Goal: Task Accomplishment & Management: Use online tool/utility

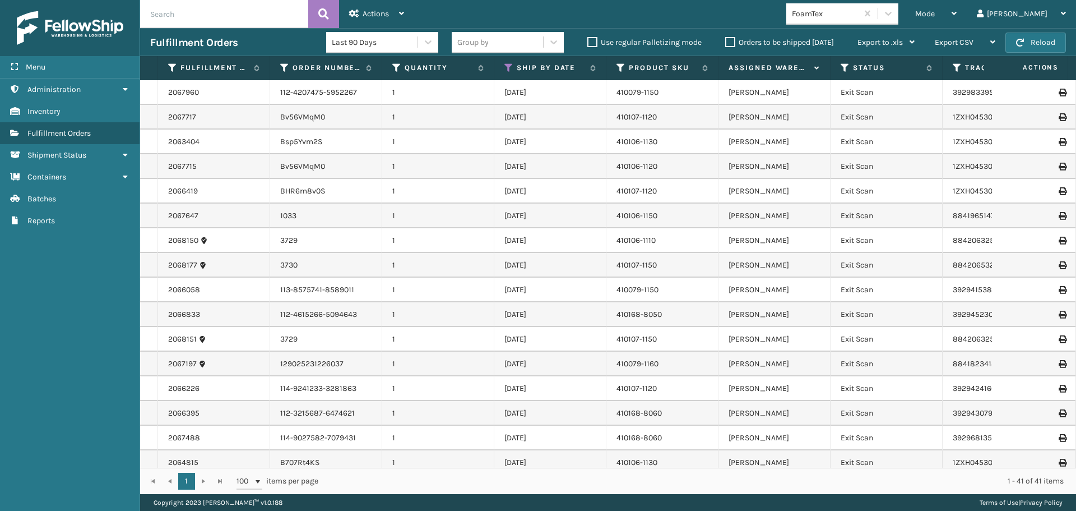
click at [732, 40] on label "Orders to be shipped [DATE]" at bounding box center [779, 43] width 109 height 10
click at [726, 40] on input "Orders to be shipped [DATE]" at bounding box center [725, 39] width 1 height 7
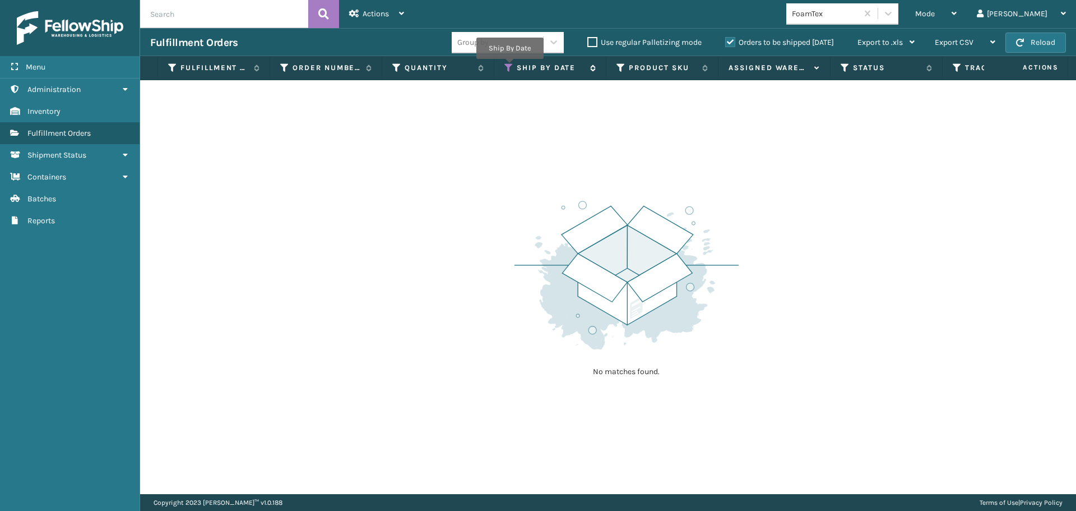
click at [510, 67] on icon at bounding box center [509, 68] width 9 height 10
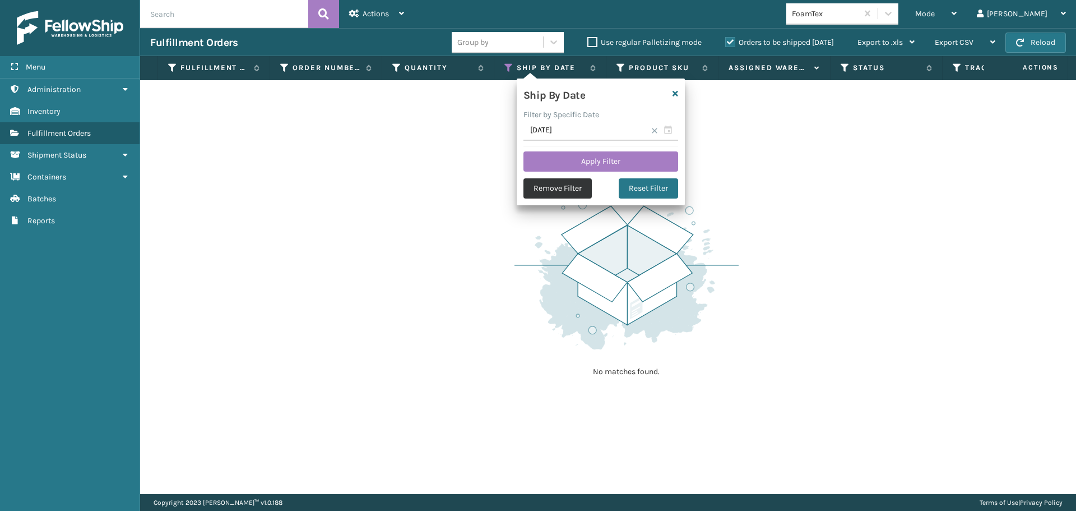
click at [586, 189] on button "Remove Filter" at bounding box center [558, 188] width 68 height 20
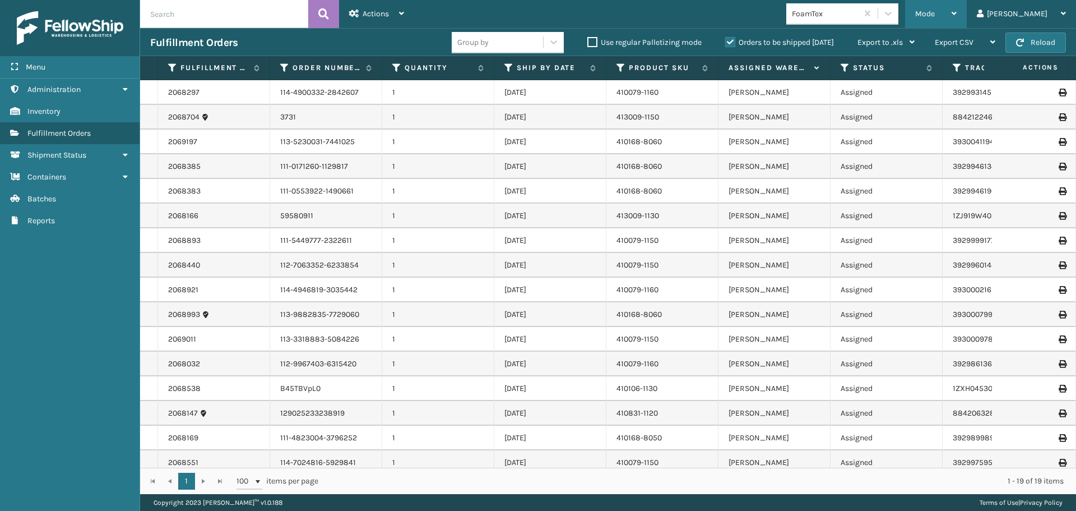
click at [957, 13] on div "Mode" at bounding box center [935, 14] width 41 height 28
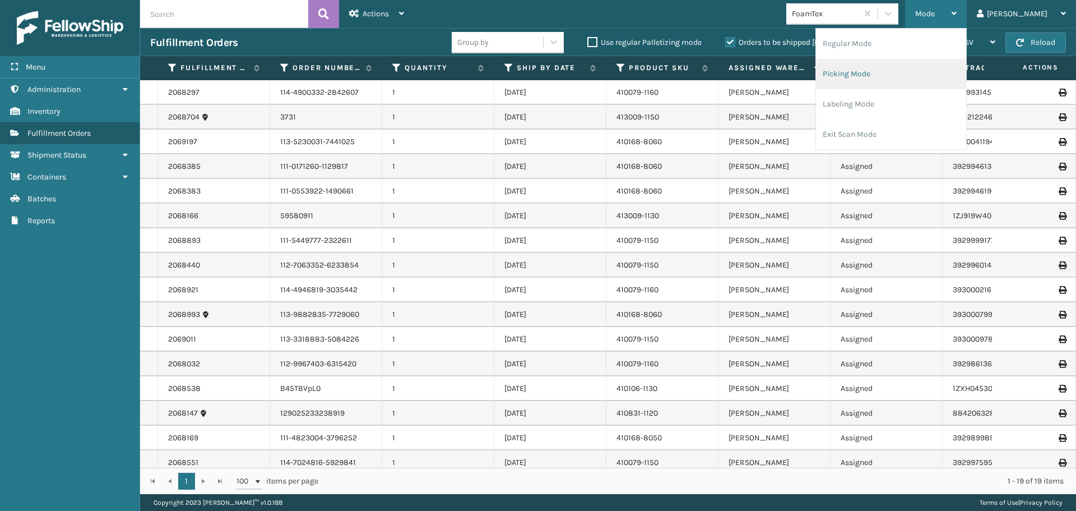
click at [903, 77] on li "Picking Mode" at bounding box center [891, 74] width 150 height 30
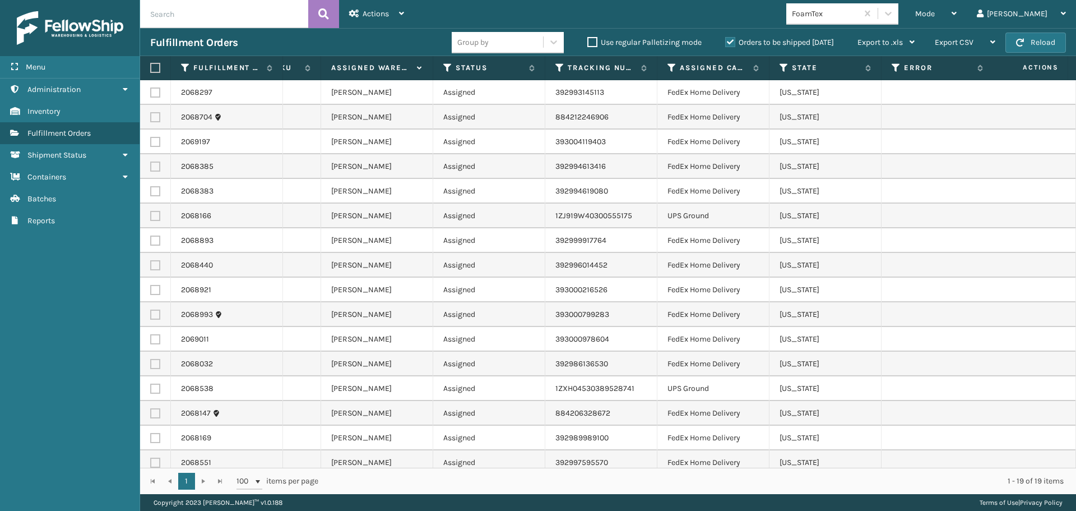
scroll to position [0, 430]
click at [668, 66] on icon at bounding box center [670, 68] width 9 height 10
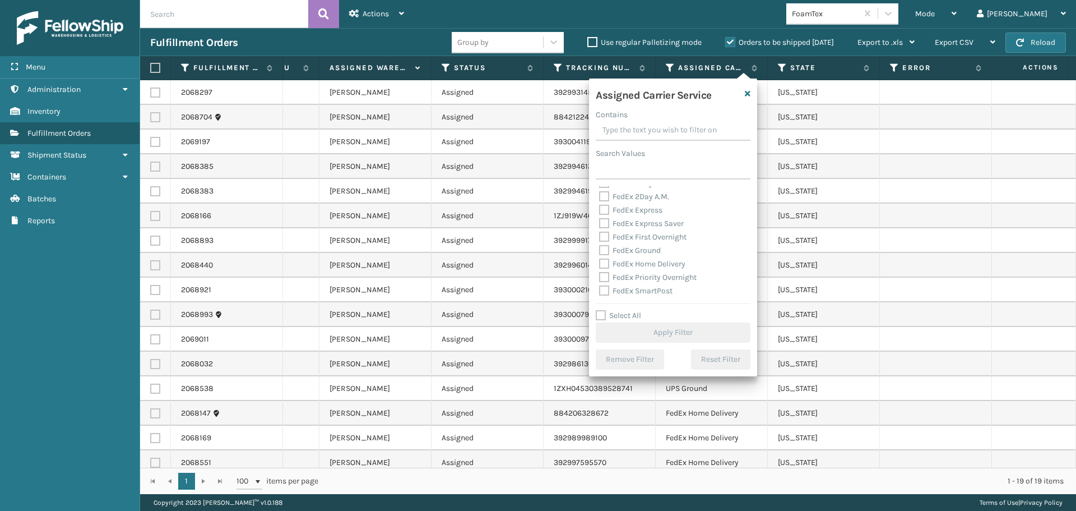
scroll to position [56, 0]
click at [607, 228] on label "FedEx Ground" at bounding box center [630, 231] width 62 height 10
click at [600, 228] on input "FedEx Ground" at bounding box center [599, 227] width 1 height 7
checkbox input "true"
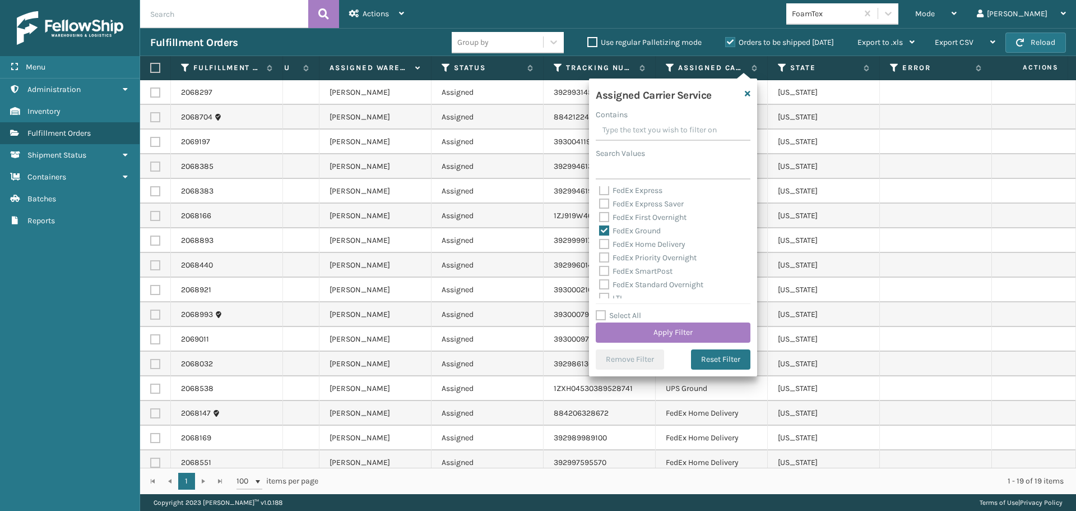
click at [603, 247] on label "FedEx Home Delivery" at bounding box center [642, 244] width 86 height 10
click at [600, 245] on input "FedEx Home Delivery" at bounding box center [599, 241] width 1 height 7
checkbox input "true"
click at [653, 336] on button "Apply Filter" at bounding box center [673, 332] width 155 height 20
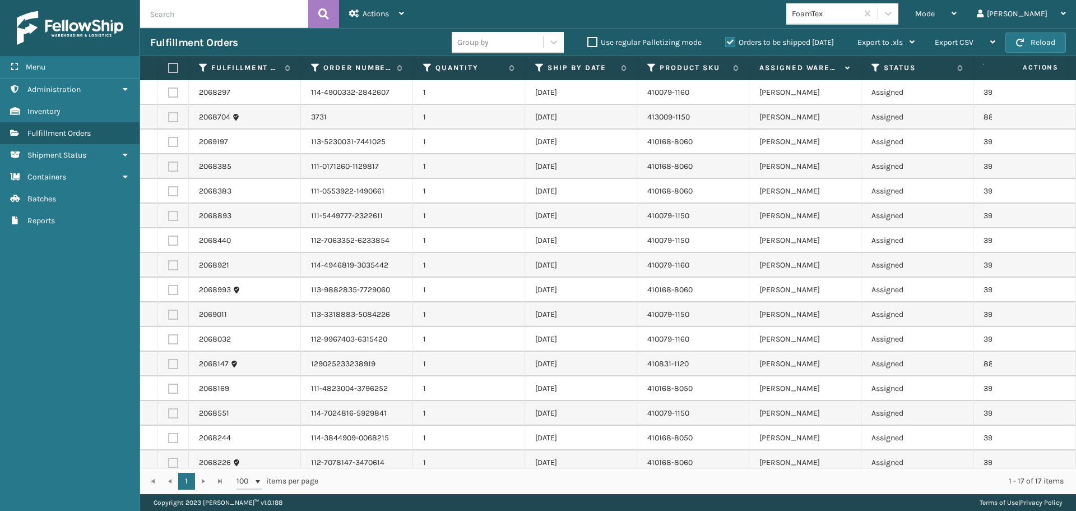
click at [173, 71] on label at bounding box center [171, 68] width 7 height 10
click at [169, 71] on input "checkbox" at bounding box center [168, 67] width 1 height 7
checkbox input "true"
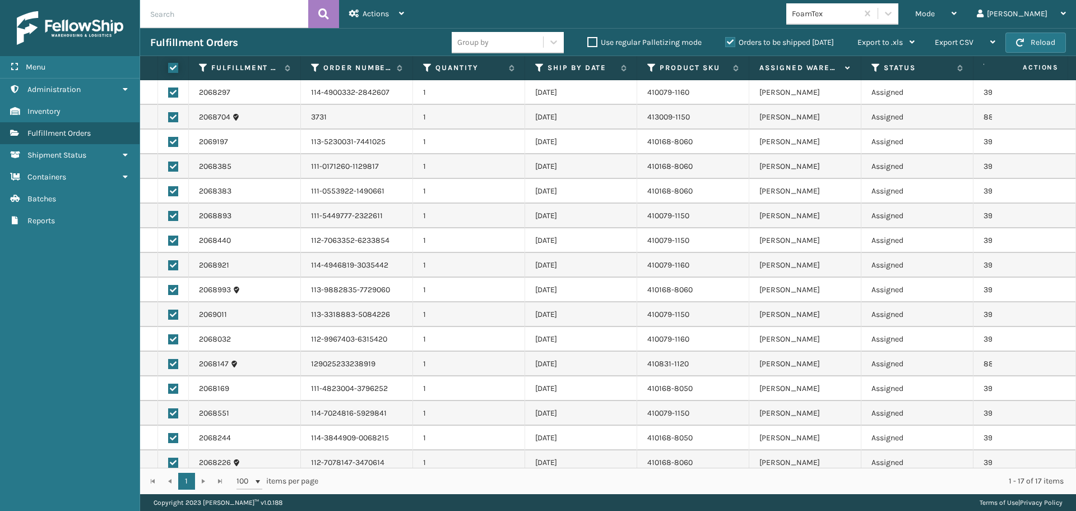
checkbox input "true"
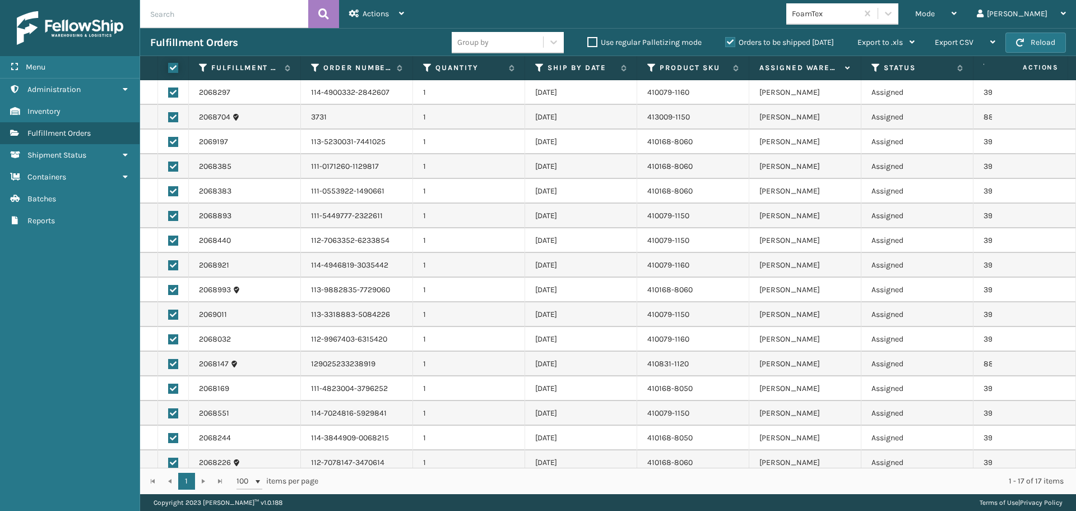
checkbox input "true"
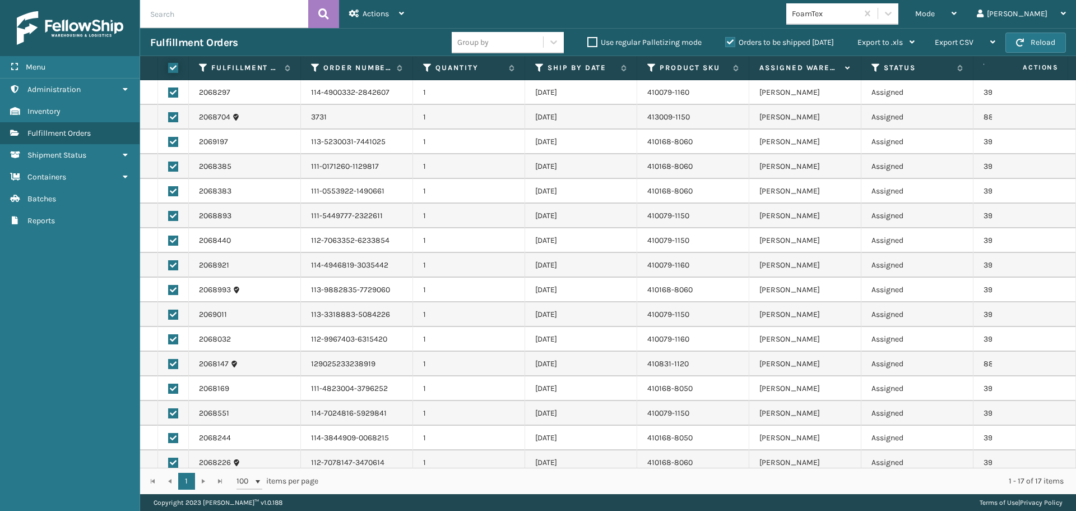
checkbox input "true"
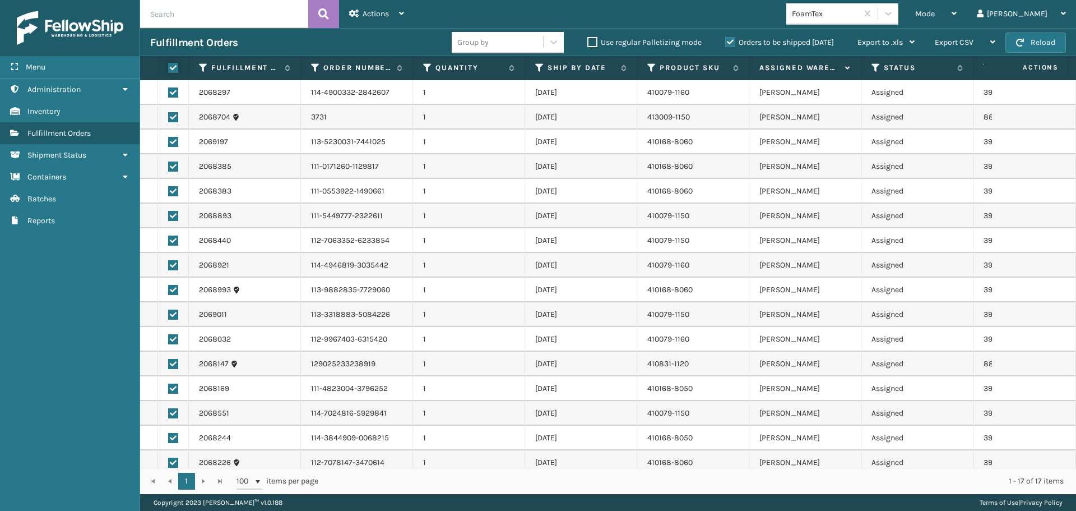
checkbox input "true"
click at [400, 17] on div "Actions" at bounding box center [376, 14] width 55 height 28
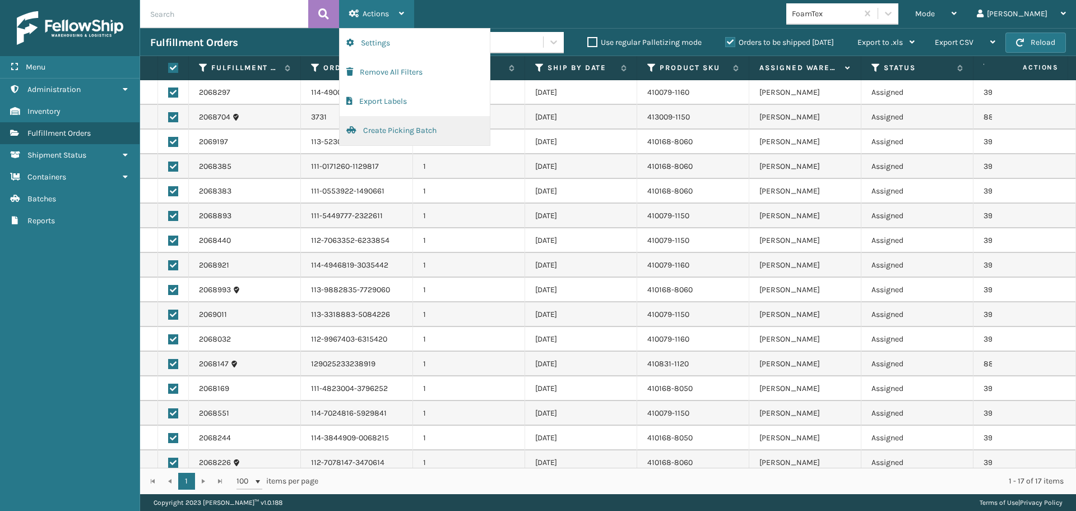
click at [413, 133] on button "Create Picking Batch" at bounding box center [415, 130] width 150 height 29
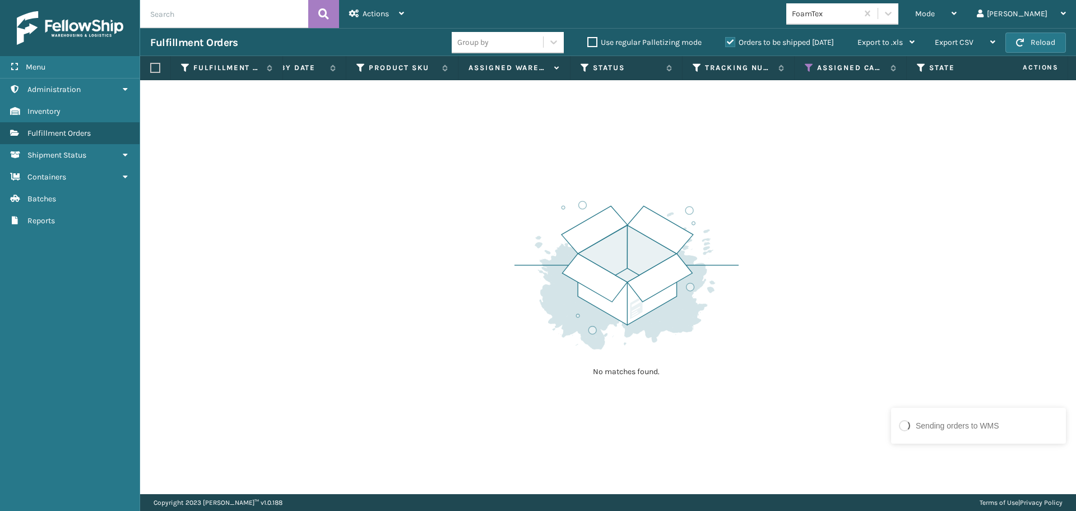
scroll to position [0, 0]
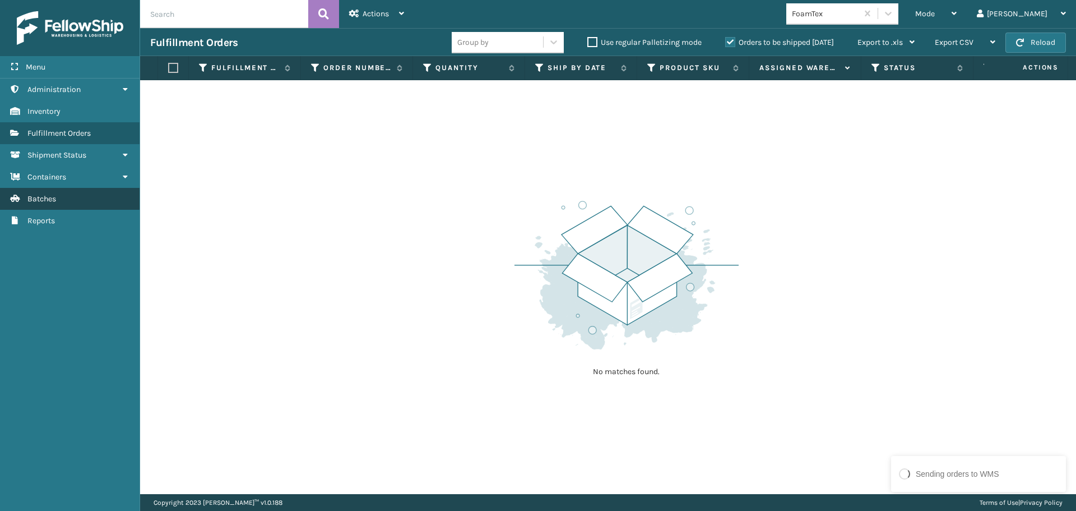
click at [38, 201] on span "Batches" at bounding box center [41, 199] width 29 height 10
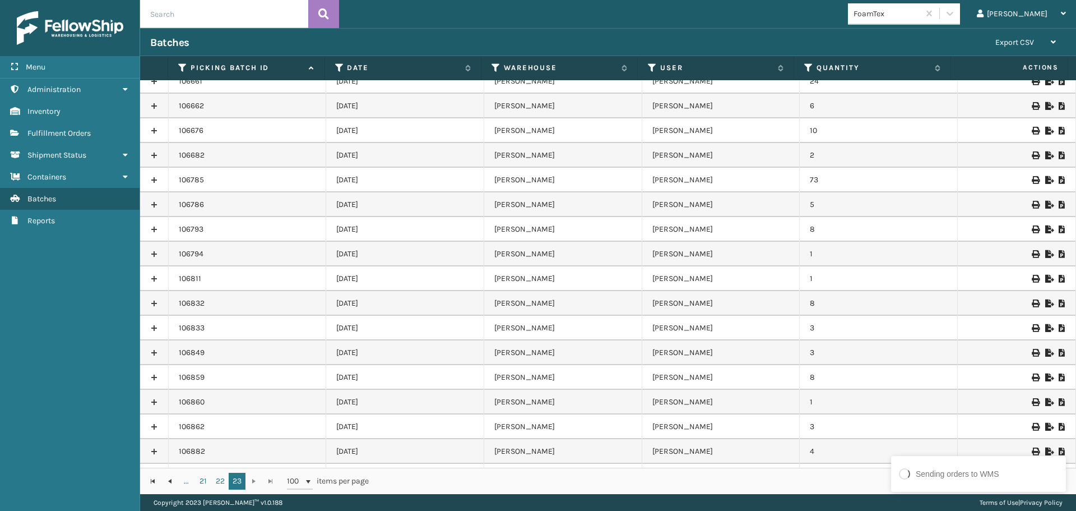
scroll to position [1759, 0]
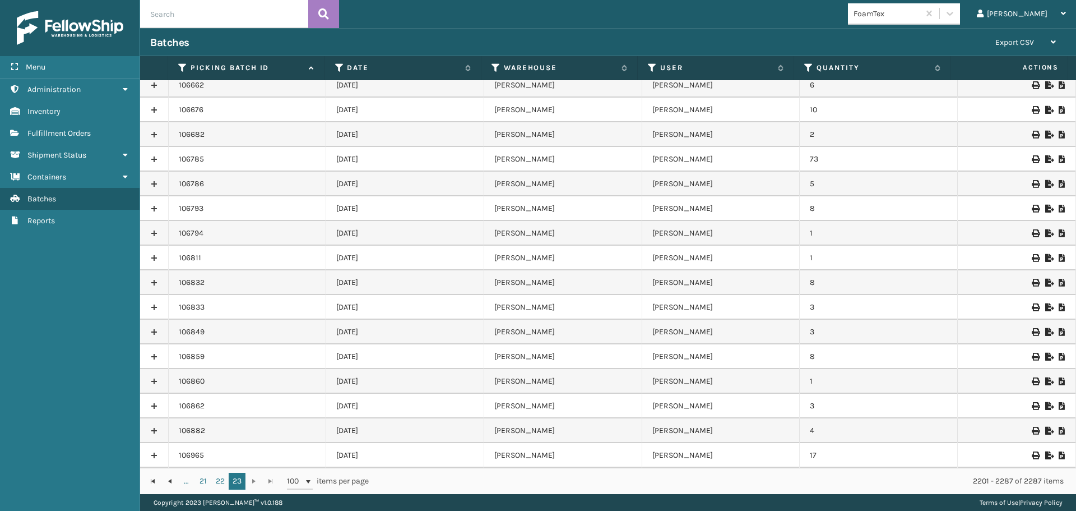
click at [1059, 458] on icon at bounding box center [1062, 455] width 7 height 8
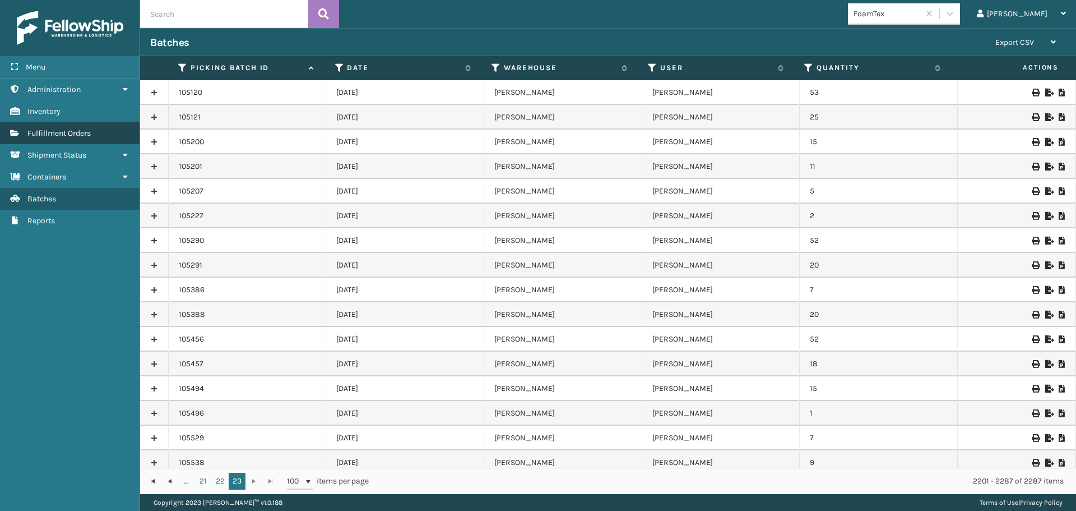
click at [41, 133] on span "Fulfillment Orders" at bounding box center [58, 133] width 63 height 10
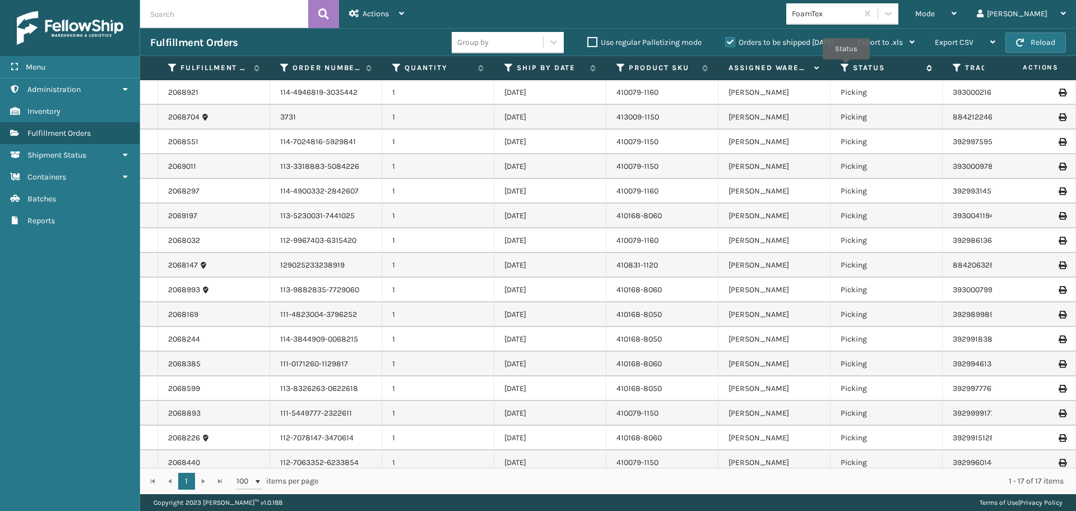
click at [846, 67] on icon at bounding box center [845, 68] width 9 height 10
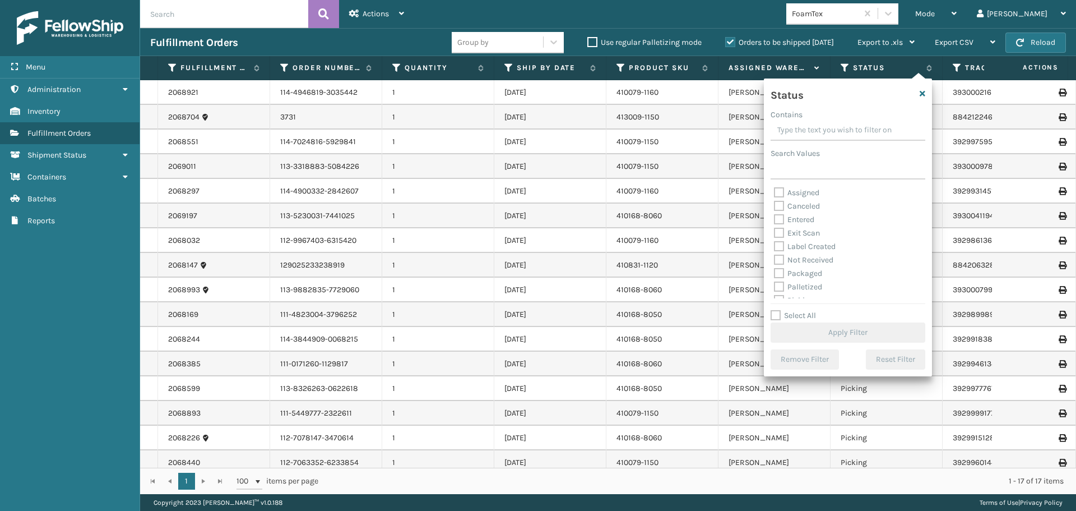
click at [780, 200] on div "Canceled" at bounding box center [848, 206] width 148 height 13
click at [781, 196] on label "Assigned" at bounding box center [796, 193] width 45 height 10
click at [775, 193] on input "Assigned" at bounding box center [774, 189] width 1 height 7
checkbox input "true"
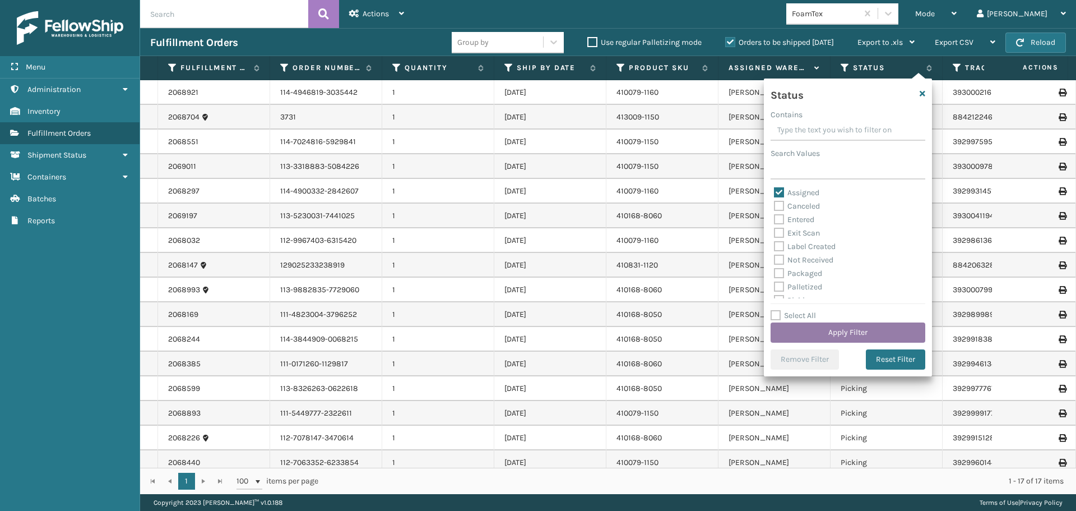
click at [843, 333] on button "Apply Filter" at bounding box center [848, 332] width 155 height 20
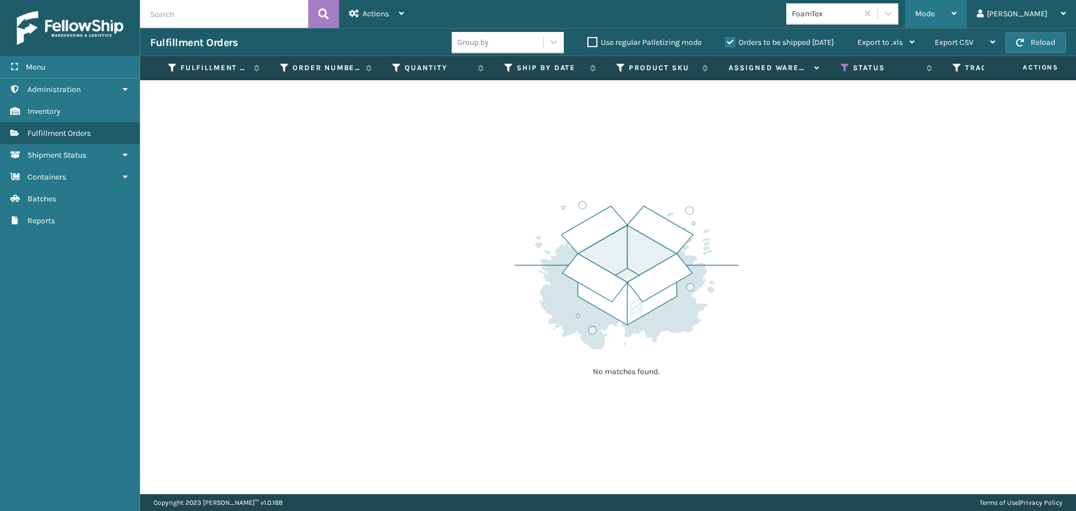
click at [957, 13] on div "Mode" at bounding box center [935, 14] width 41 height 28
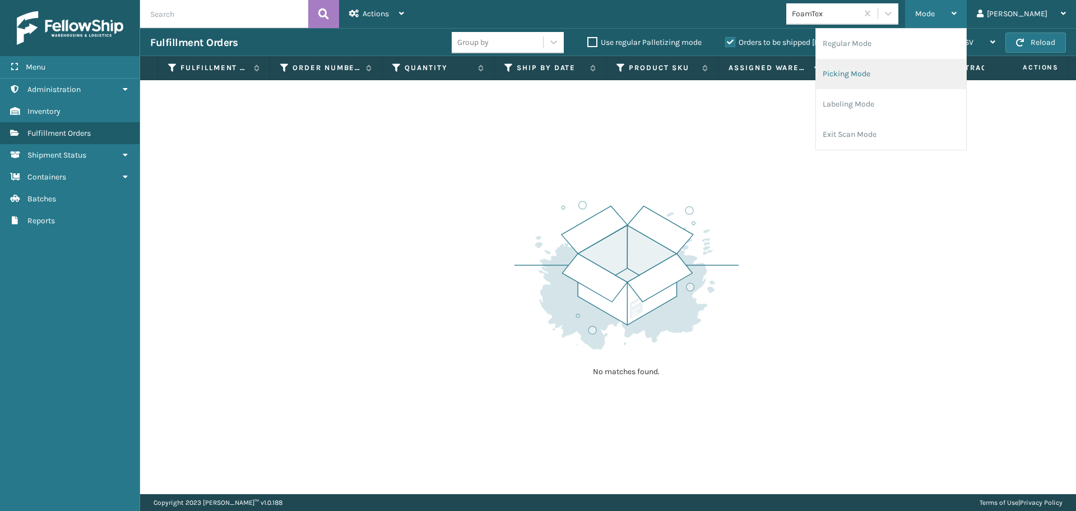
click at [894, 70] on li "Picking Mode" at bounding box center [891, 74] width 150 height 30
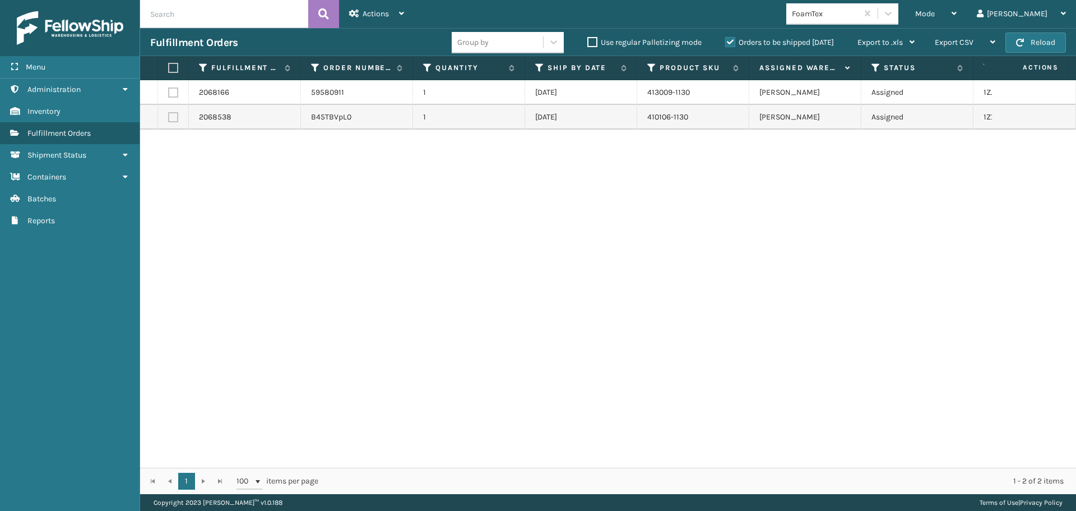
click at [179, 70] on th at bounding box center [173, 68] width 31 height 24
click at [172, 70] on label at bounding box center [171, 68] width 7 height 10
click at [169, 70] on input "checkbox" at bounding box center [168, 67] width 1 height 7
checkbox input "true"
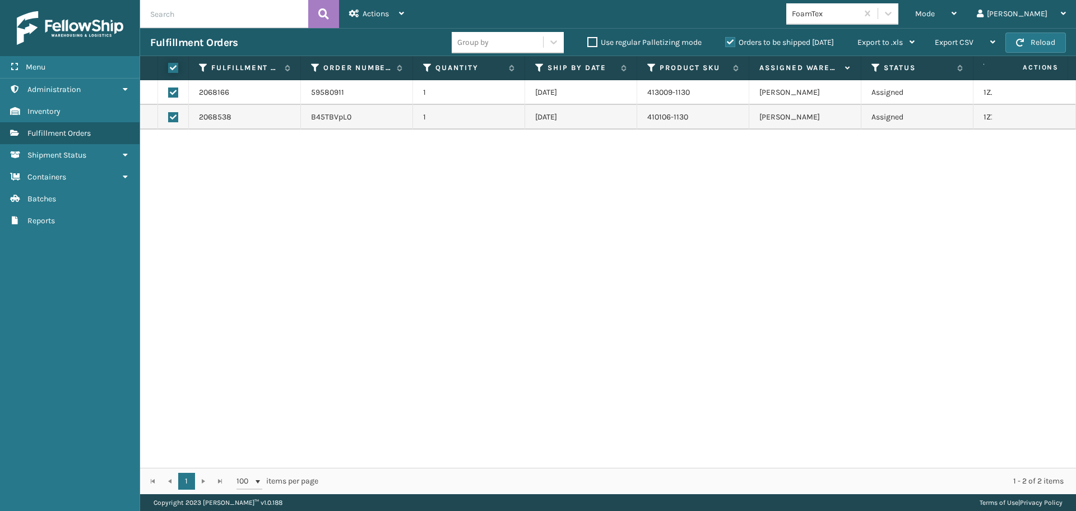
checkbox input "true"
click at [400, 6] on div "Actions" at bounding box center [376, 14] width 55 height 28
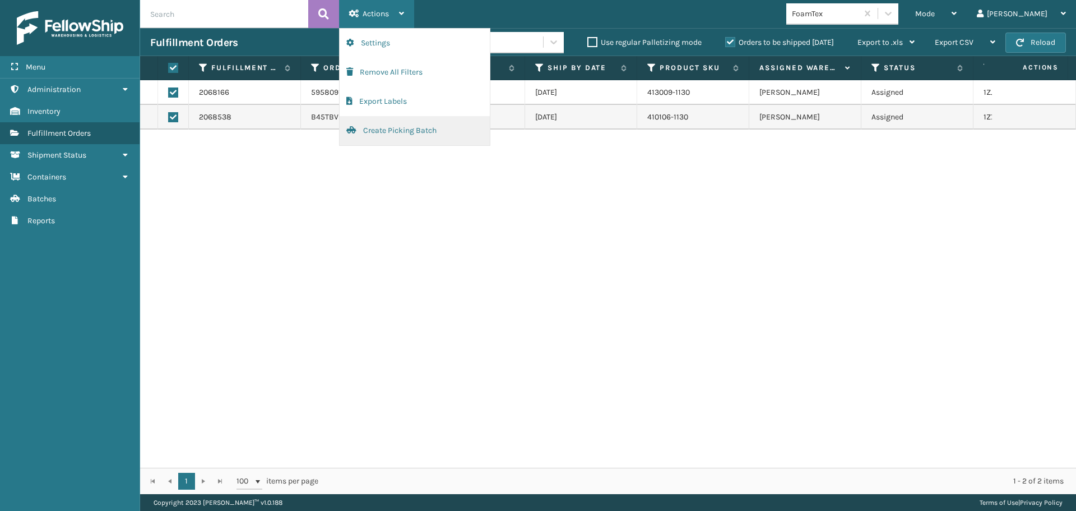
click at [396, 133] on button "Create Picking Batch" at bounding box center [415, 130] width 150 height 29
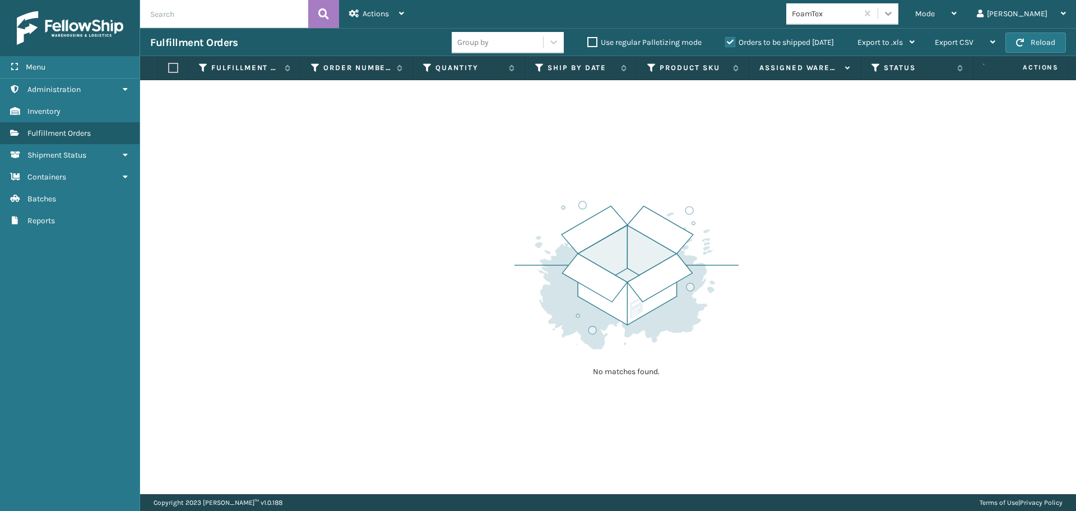
click at [894, 16] on icon at bounding box center [888, 13] width 11 height 11
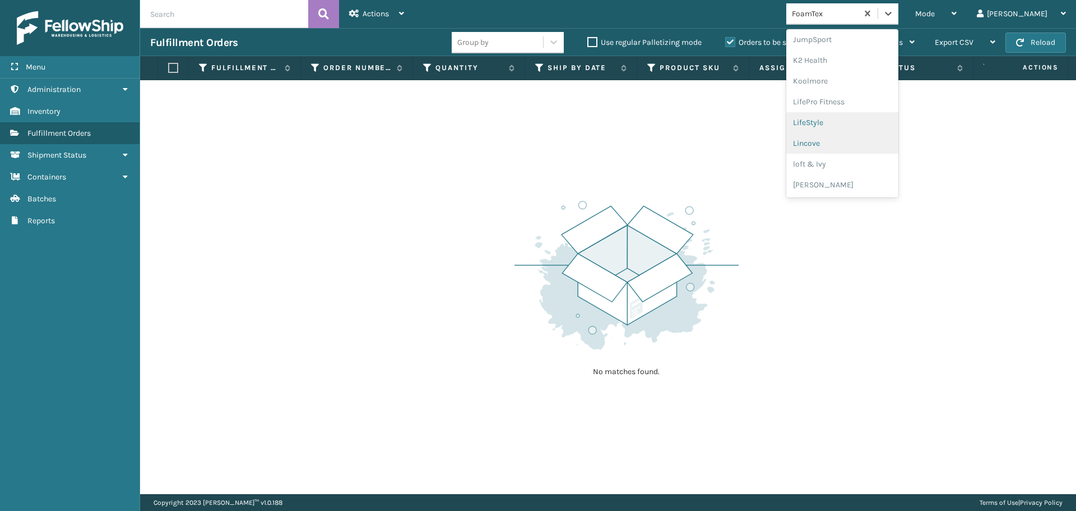
scroll to position [411, 0]
click at [881, 152] on div "[PERSON_NAME] Brands" at bounding box center [843, 149] width 112 height 21
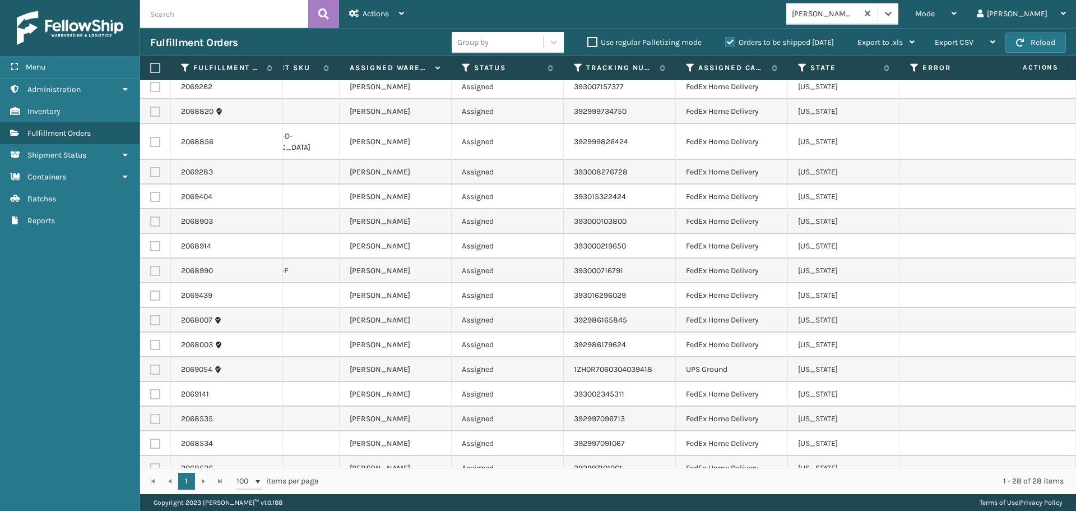
scroll to position [0, 410]
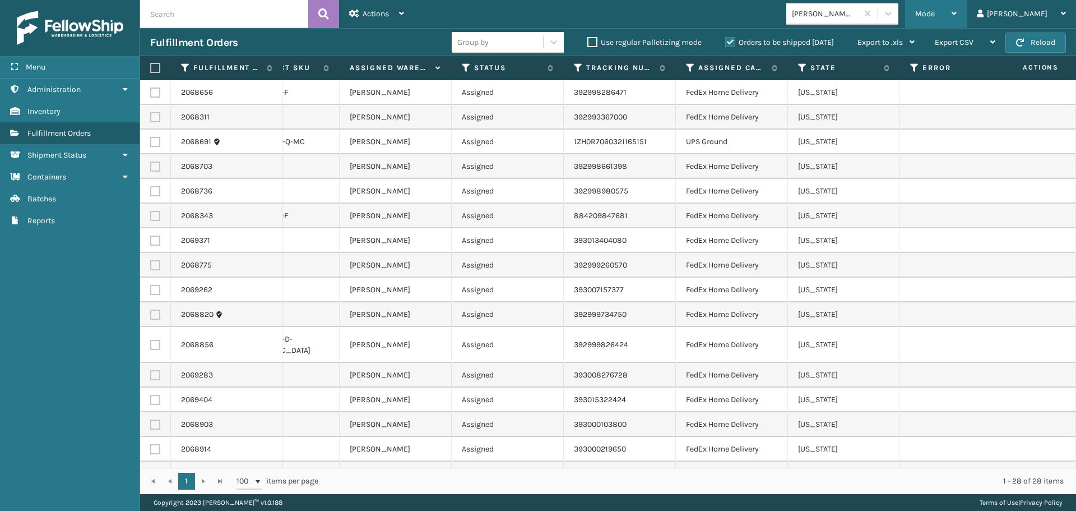
click at [957, 12] on div "Mode" at bounding box center [935, 14] width 41 height 28
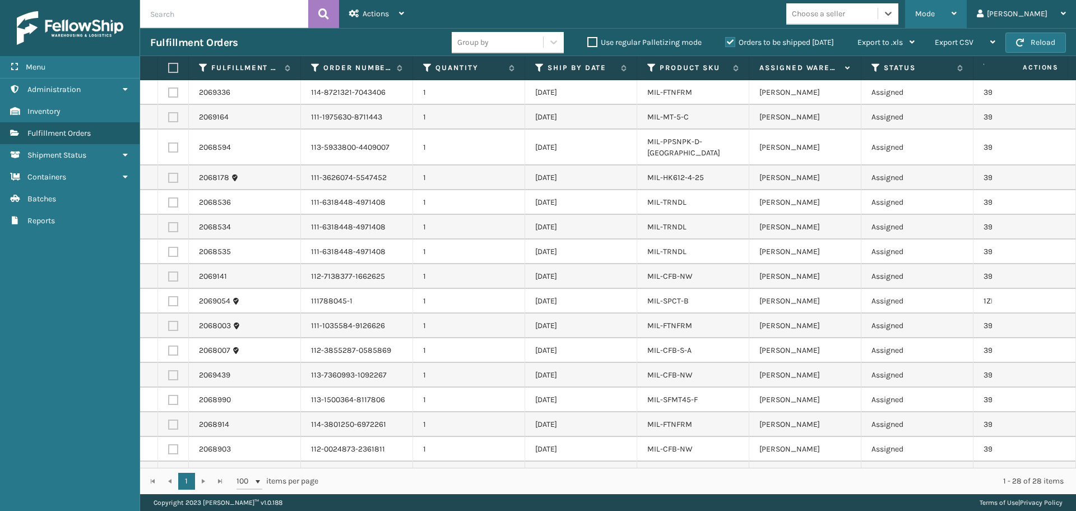
click at [957, 12] on div "Mode" at bounding box center [935, 14] width 41 height 28
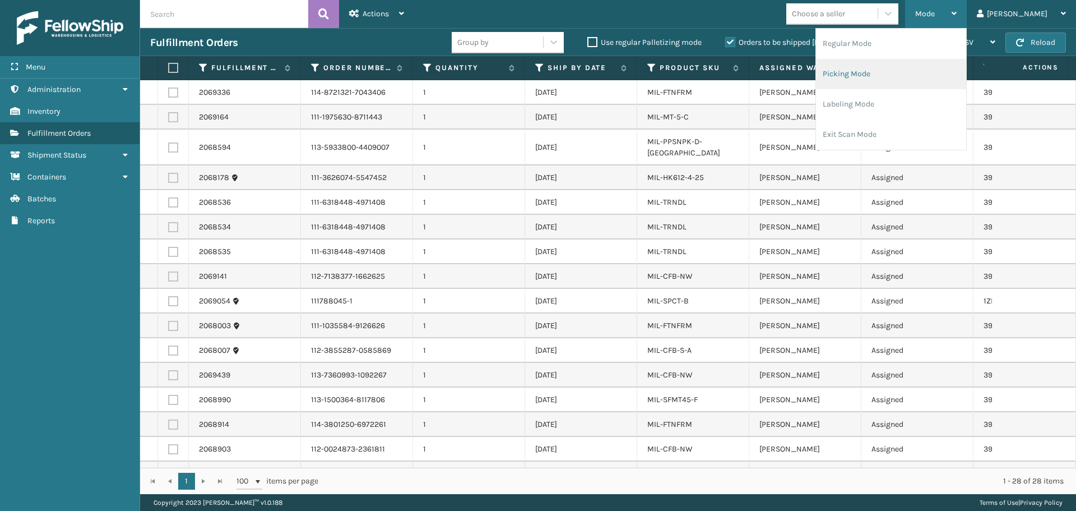
click at [889, 73] on li "Picking Mode" at bounding box center [891, 74] width 150 height 30
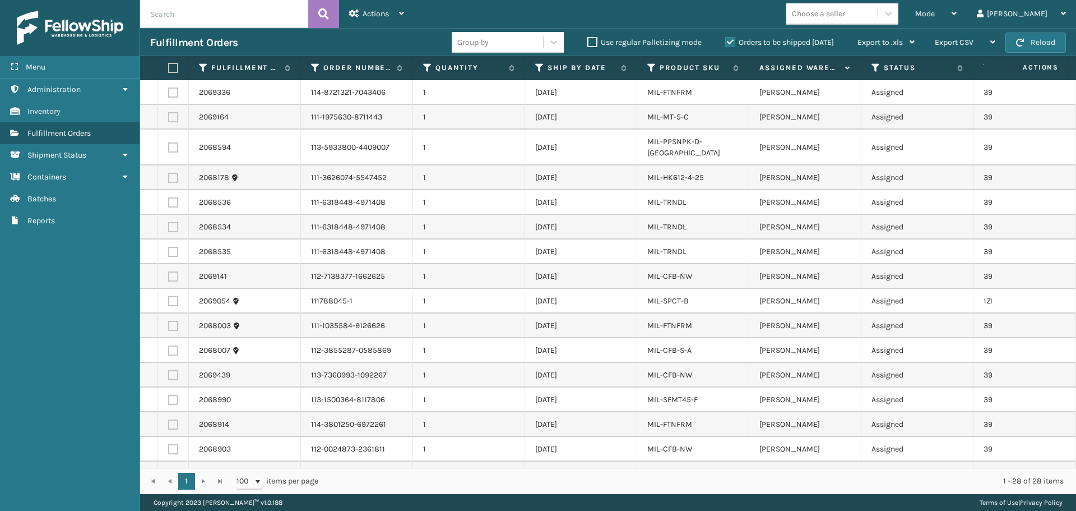
click at [647, 67] on th "Product SKU" at bounding box center [693, 68] width 112 height 24
click at [651, 67] on icon at bounding box center [651, 68] width 9 height 10
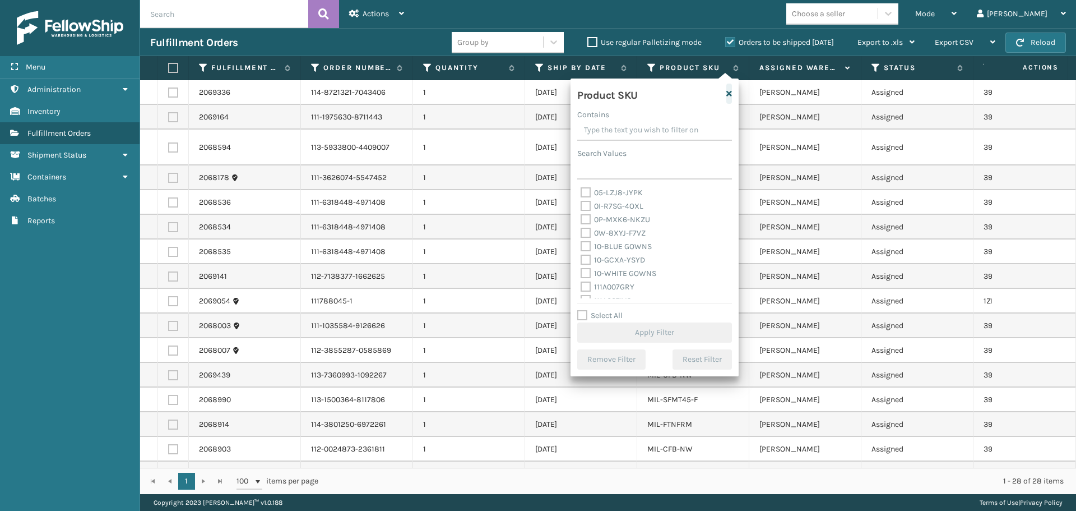
click at [729, 93] on icon "button" at bounding box center [730, 94] width 6 height 8
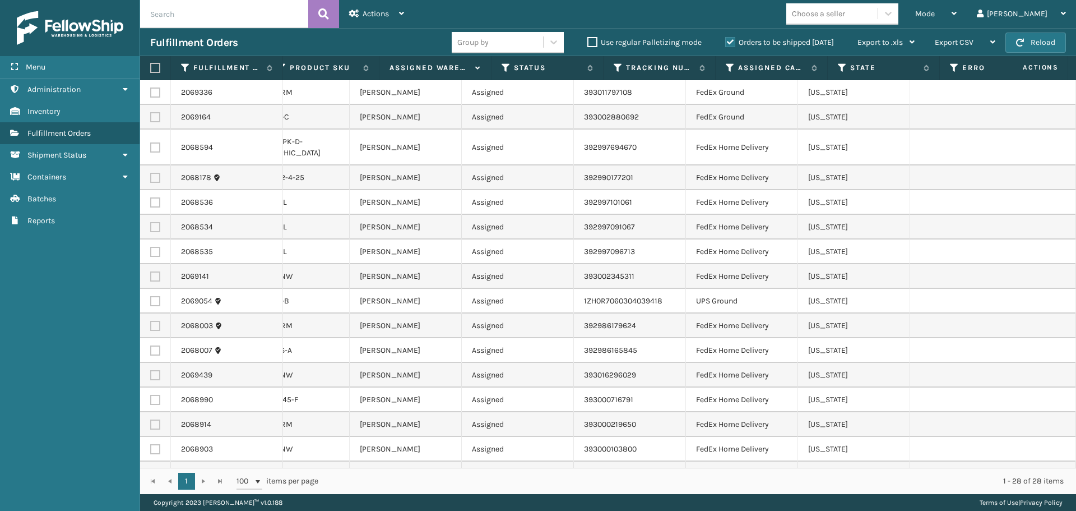
scroll to position [0, 400]
click at [702, 61] on th "Assigned Carrier Service" at bounding box center [742, 68] width 112 height 24
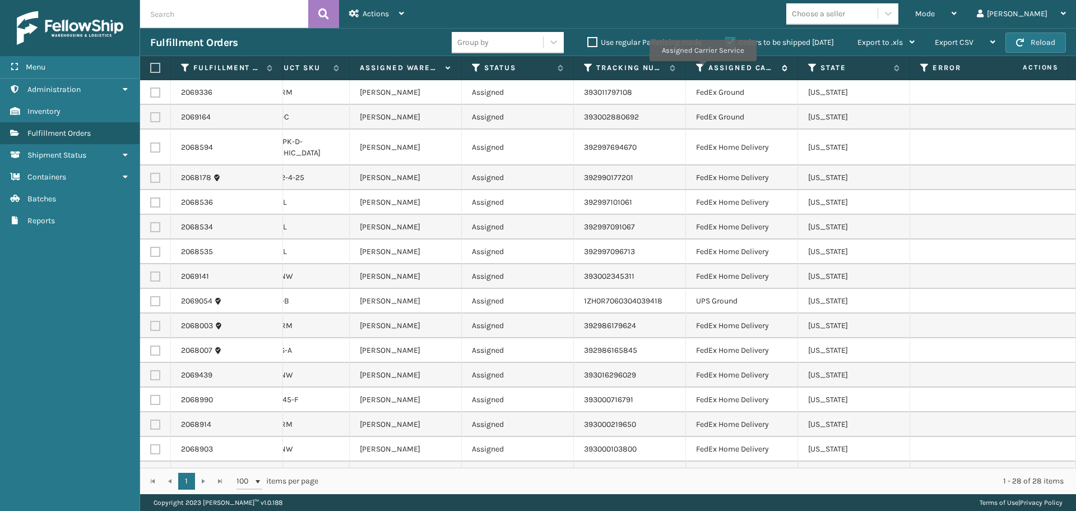
click at [702, 69] on icon at bounding box center [700, 68] width 9 height 10
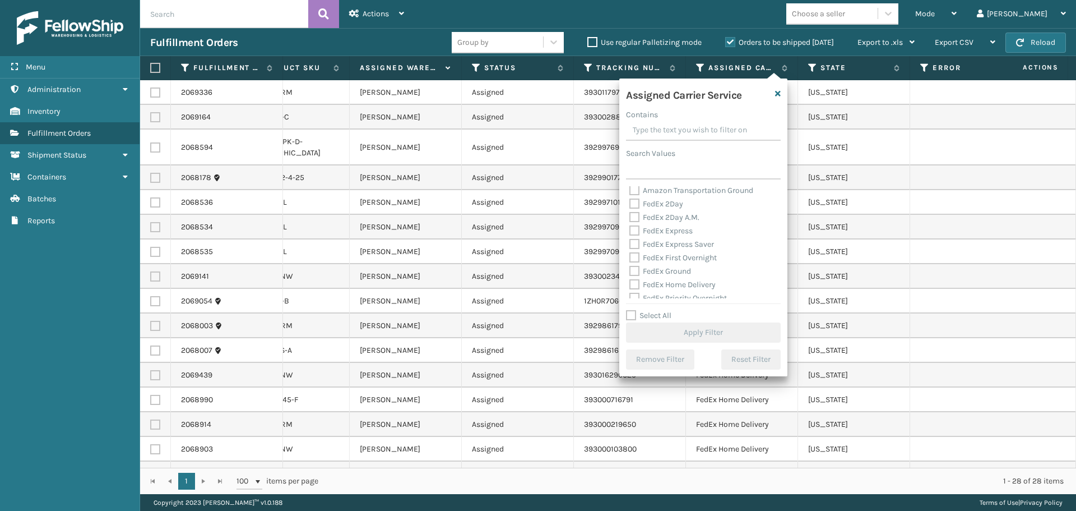
scroll to position [0, 0]
click at [635, 286] on label "FedEx Ground" at bounding box center [661, 287] width 62 height 10
click at [630, 286] on input "FedEx Ground" at bounding box center [630, 283] width 1 height 7
checkbox input "true"
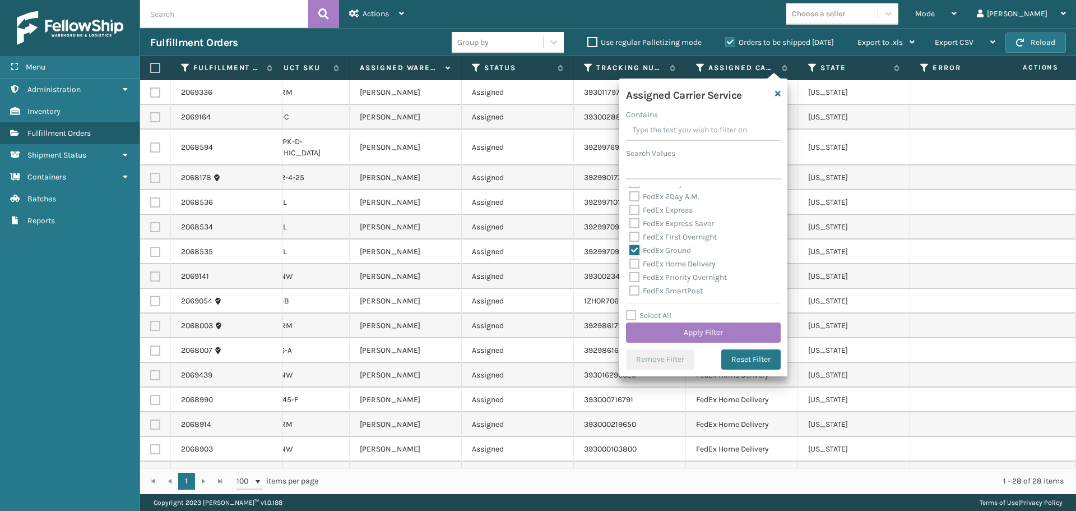
scroll to position [56, 0]
click at [637, 245] on label "FedEx Home Delivery" at bounding box center [673, 244] width 86 height 10
click at [630, 245] on input "FedEx Home Delivery" at bounding box center [630, 241] width 1 height 7
checkbox input "true"
click at [696, 335] on button "Apply Filter" at bounding box center [703, 332] width 155 height 20
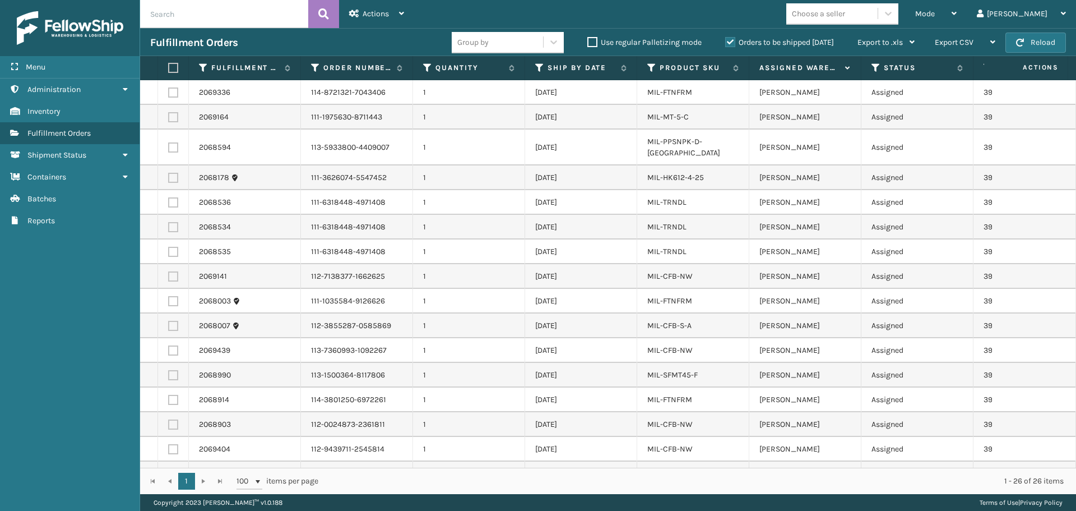
click at [175, 70] on label at bounding box center [171, 68] width 7 height 10
click at [169, 70] on input "checkbox" at bounding box center [168, 67] width 1 height 7
checkbox input "true"
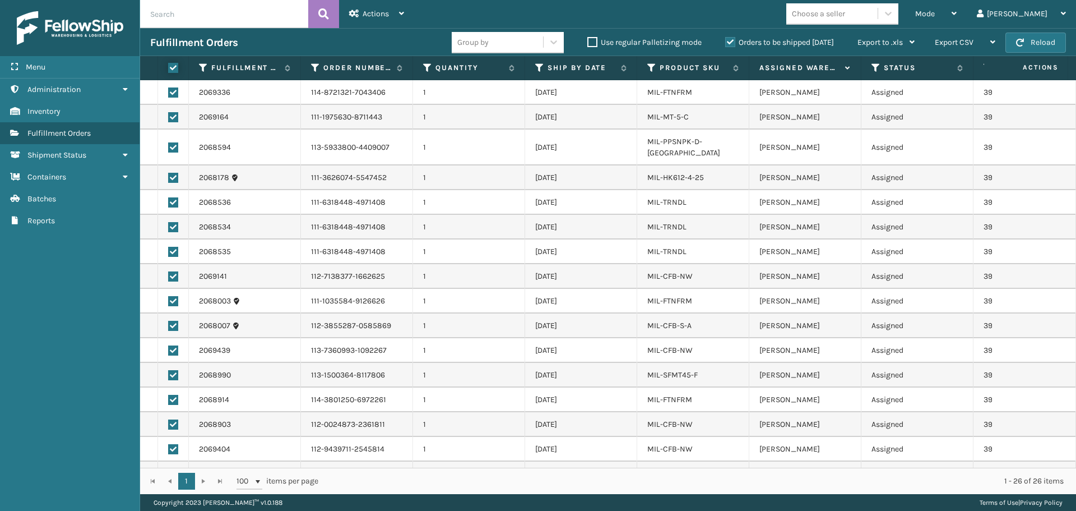
checkbox input "true"
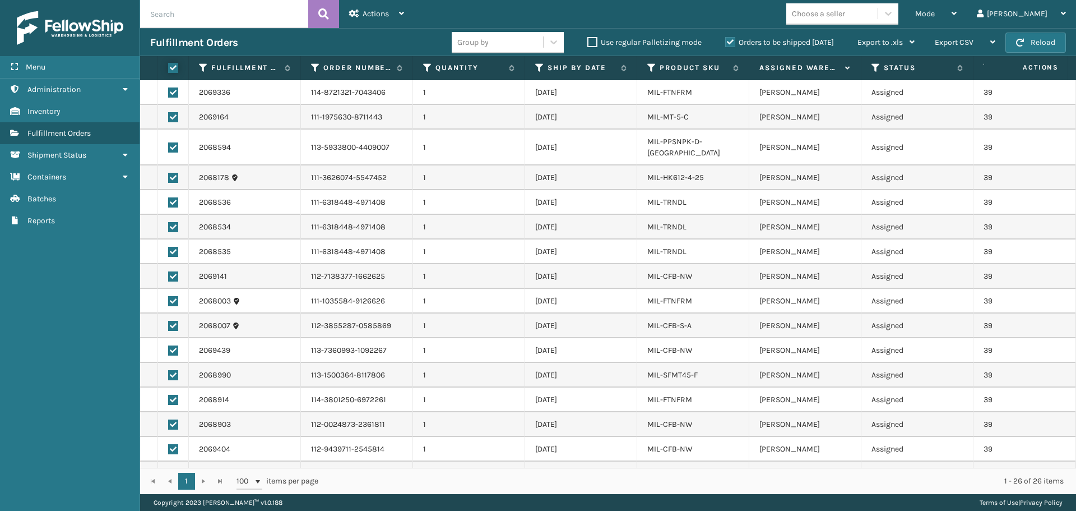
checkbox input "true"
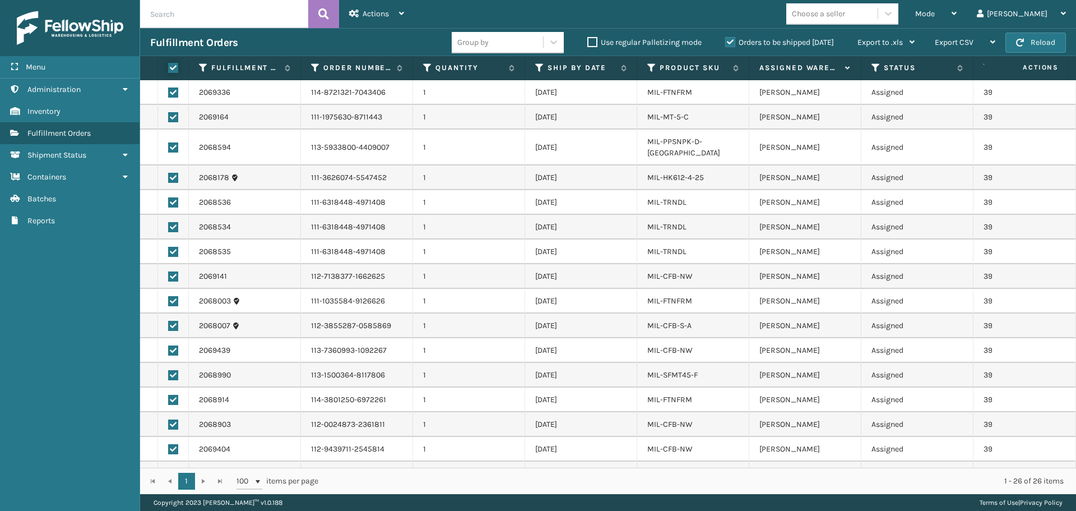
checkbox input "true"
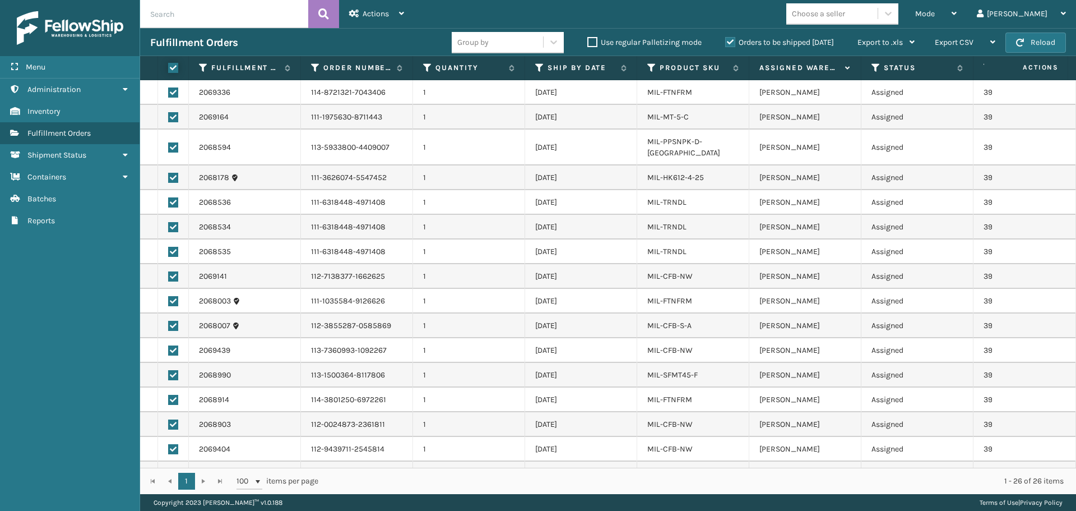
checkbox input "true"
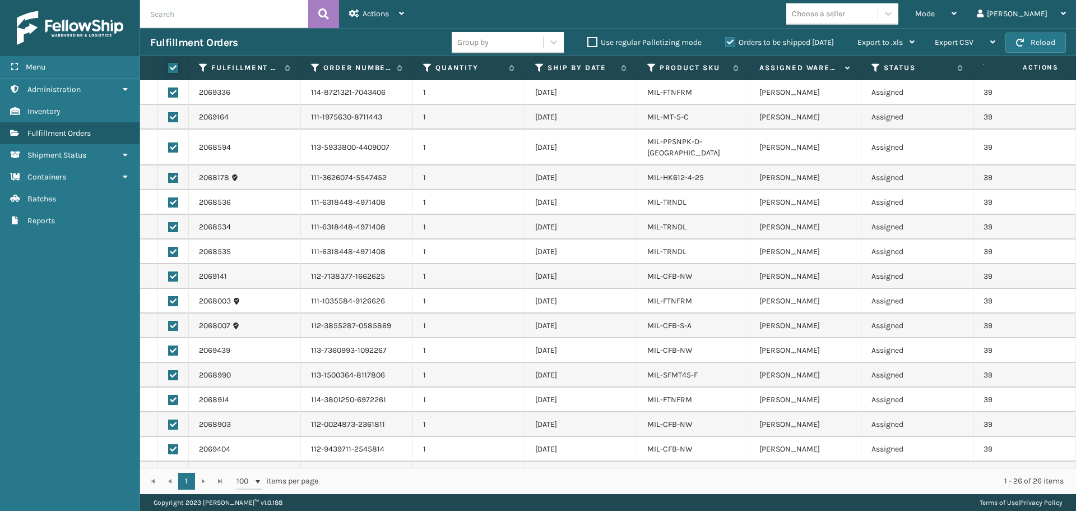
checkbox input "true"
click at [404, 10] on icon at bounding box center [401, 14] width 5 height 8
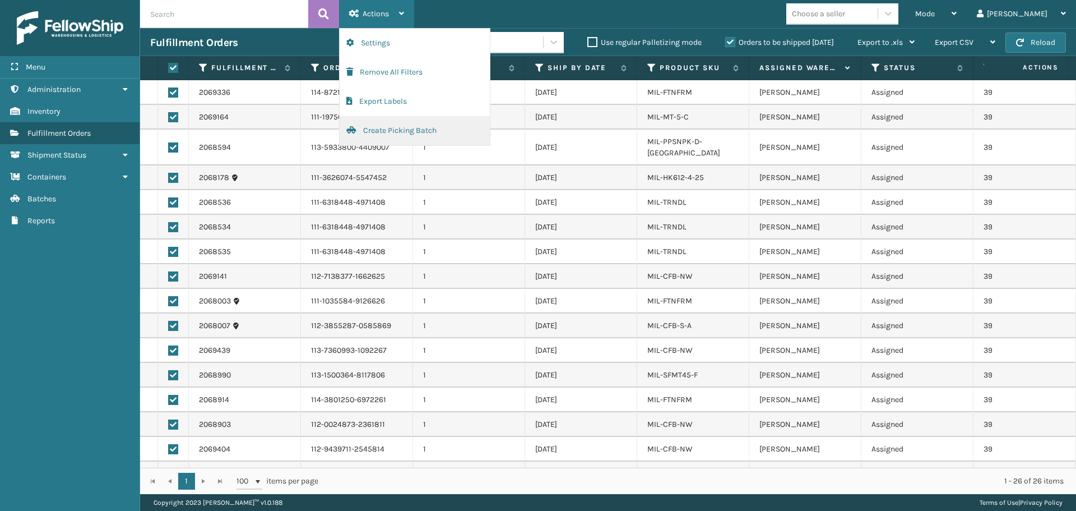
click at [405, 133] on button "Create Picking Batch" at bounding box center [415, 130] width 150 height 29
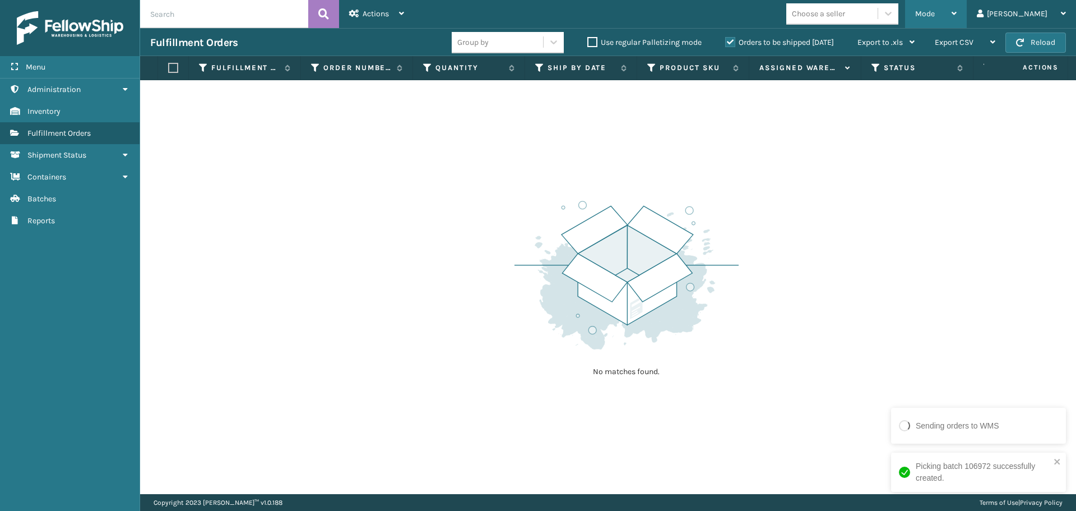
click at [967, 16] on div "Mode Regular Mode Picking Mode Labeling Mode Exit Scan Mode" at bounding box center [936, 14] width 62 height 28
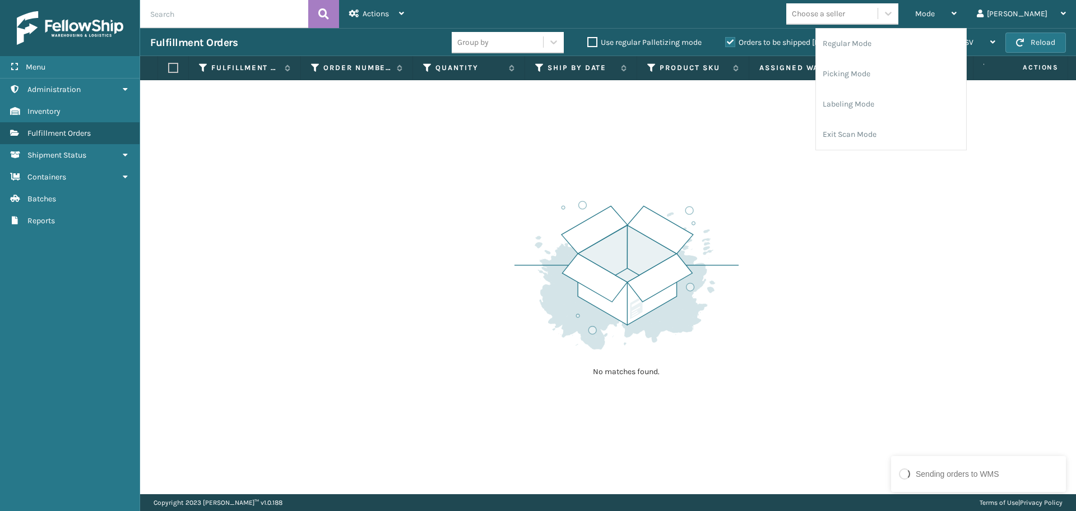
click at [758, 164] on div "No matches found." at bounding box center [608, 287] width 936 height 414
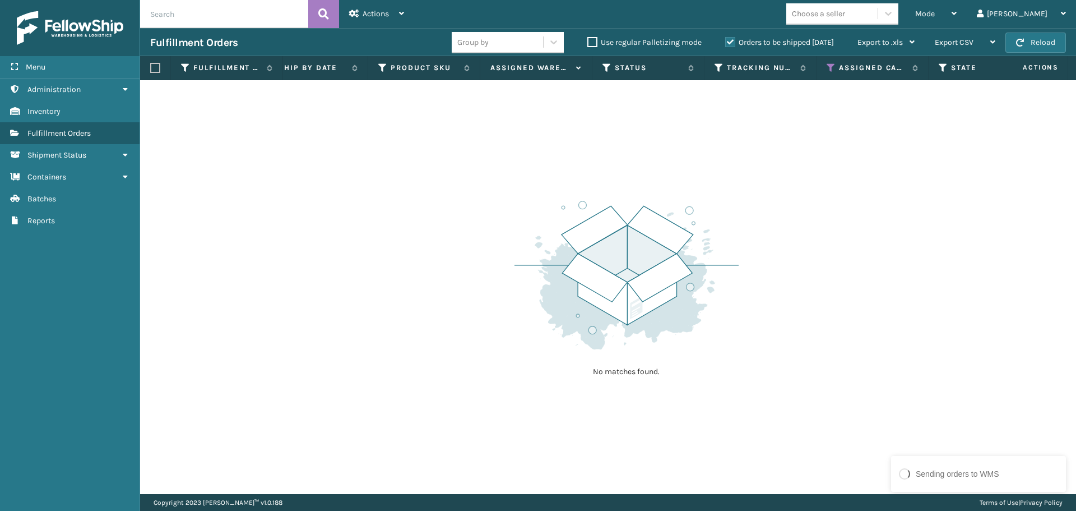
scroll to position [0, 317]
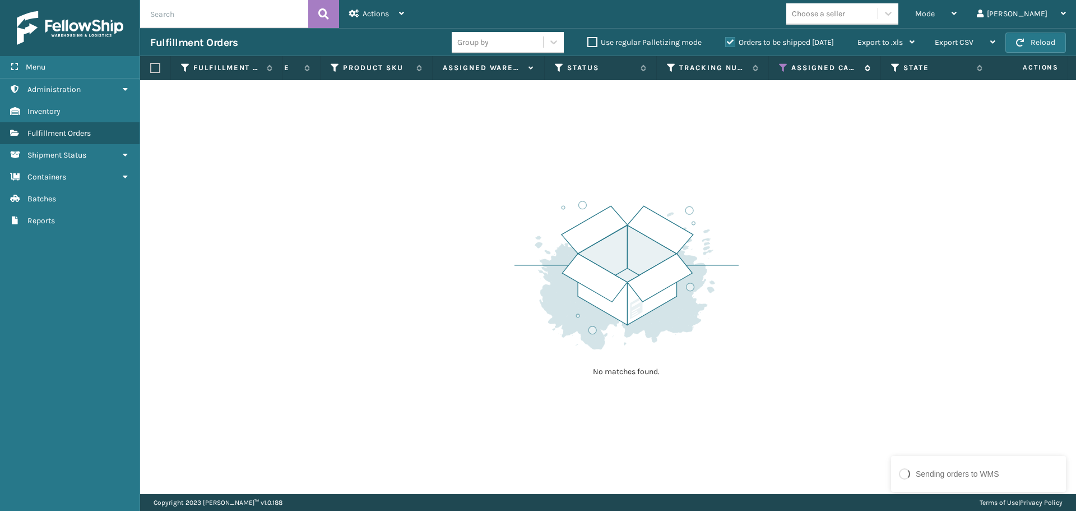
click at [785, 69] on icon at bounding box center [783, 68] width 9 height 10
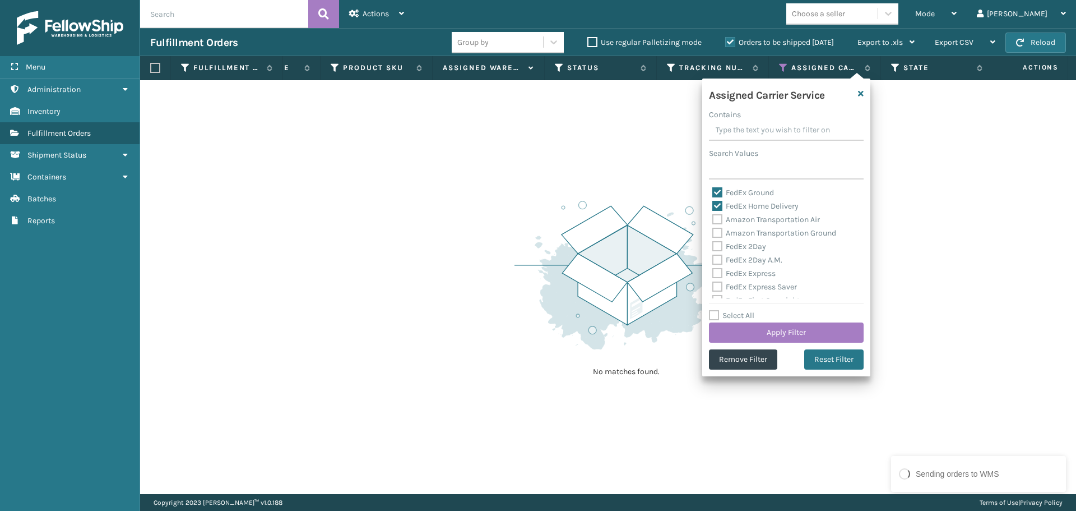
click at [713, 191] on label "FedEx Ground" at bounding box center [744, 193] width 62 height 10
click at [713, 191] on input "FedEx Ground" at bounding box center [713, 189] width 1 height 7
checkbox input "false"
click at [715, 198] on div "FedEx Ground" at bounding box center [787, 192] width 148 height 13
click at [719, 206] on label "FedEx Home Delivery" at bounding box center [756, 206] width 86 height 10
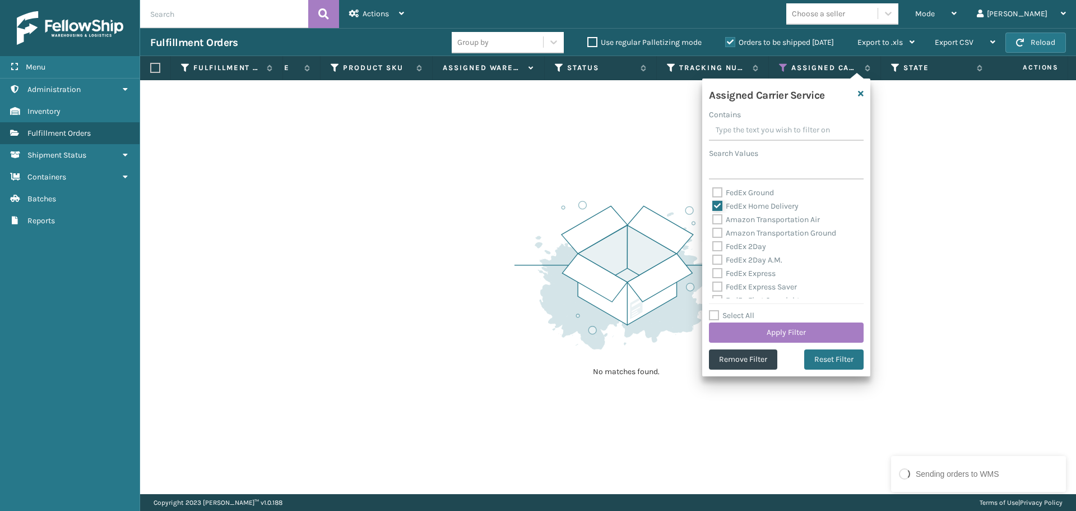
click at [713, 206] on input "FedEx Home Delivery" at bounding box center [713, 203] width 1 height 7
checkbox input "false"
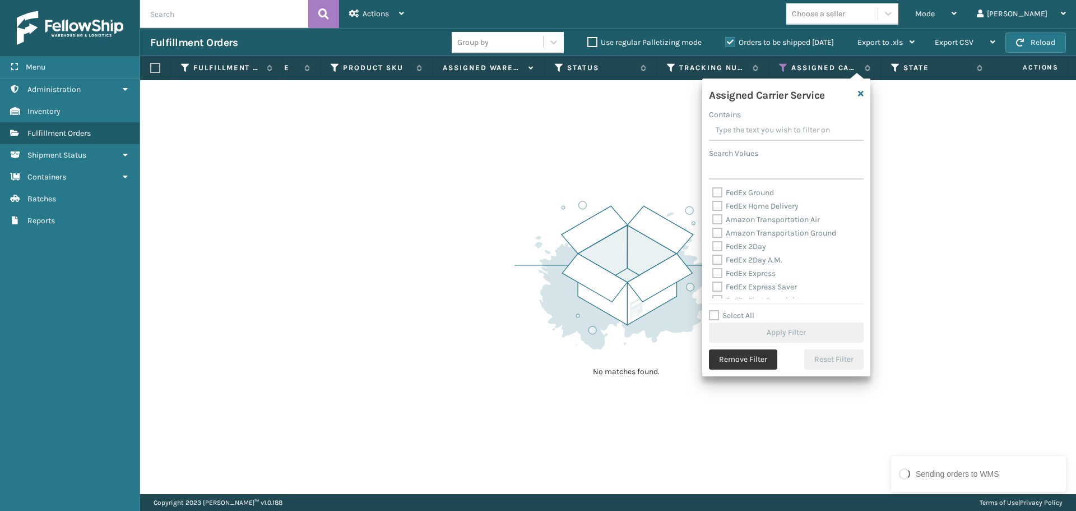
click at [736, 358] on button "Remove Filter" at bounding box center [743, 359] width 68 height 20
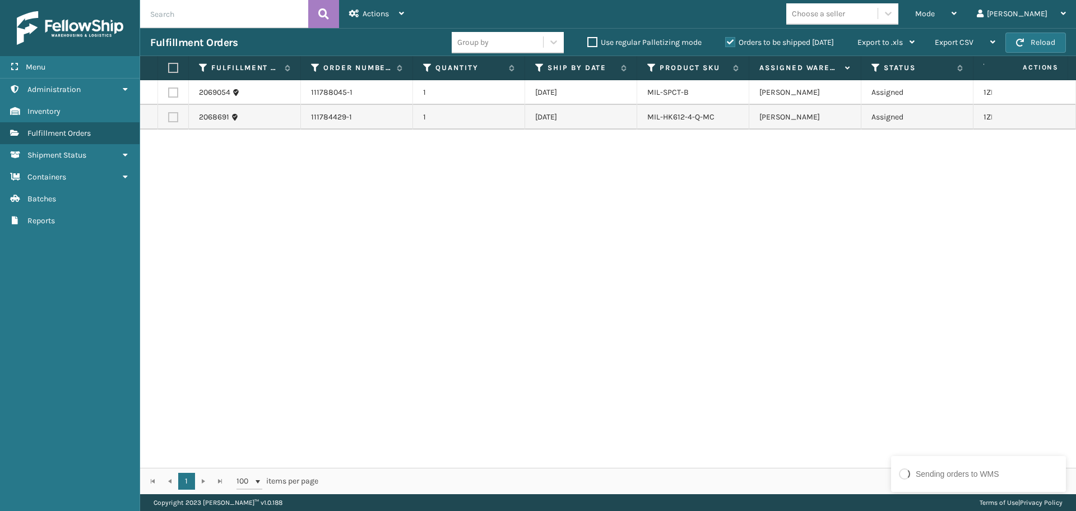
click at [170, 68] on label at bounding box center [171, 68] width 7 height 10
click at [169, 68] on input "checkbox" at bounding box center [168, 67] width 1 height 7
checkbox input "true"
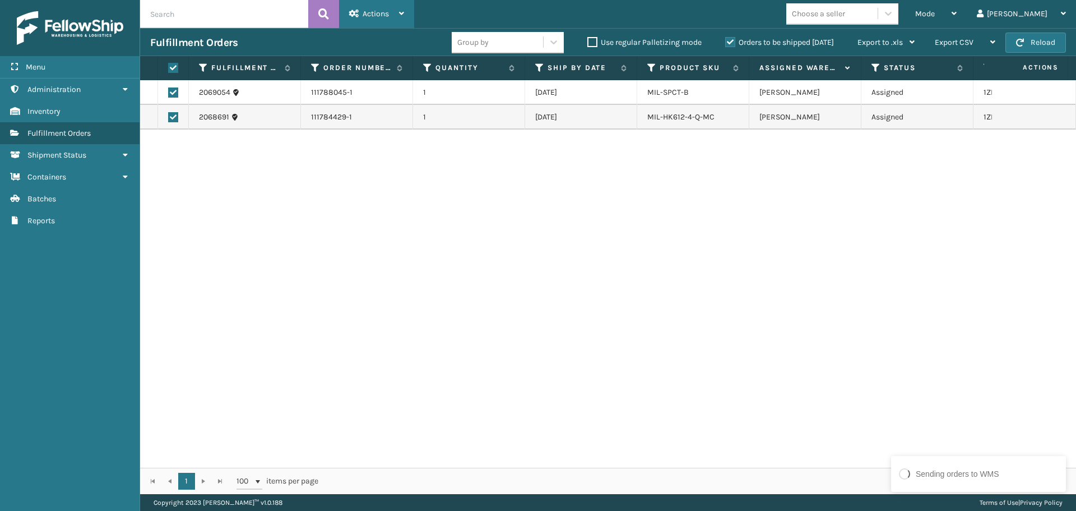
click at [373, 9] on span "Actions" at bounding box center [376, 14] width 26 height 10
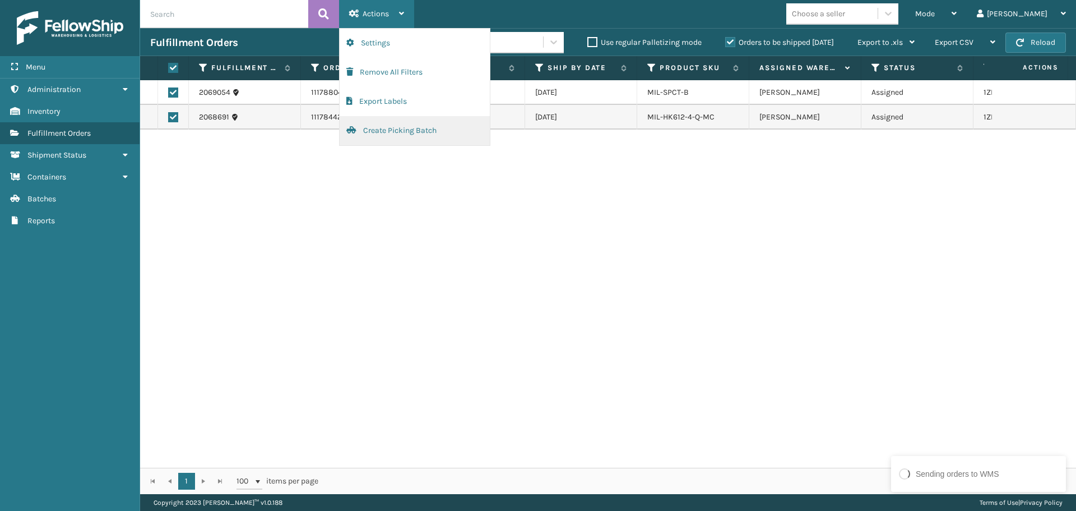
click at [396, 132] on button "Create Picking Batch" at bounding box center [415, 130] width 150 height 29
